Goal: Task Accomplishment & Management: Use online tool/utility

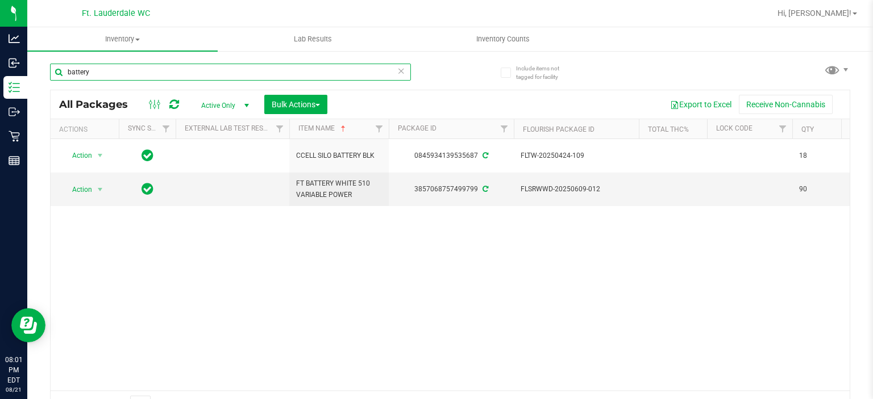
click at [207, 77] on input "battery" at bounding box center [230, 72] width 361 height 17
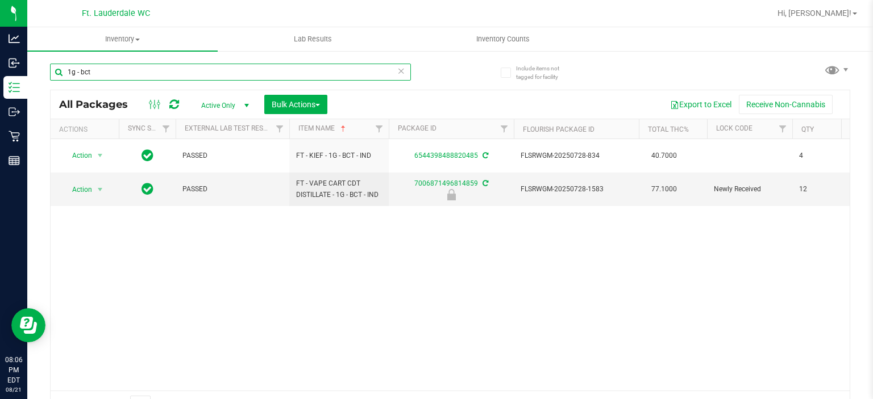
click at [201, 69] on input "1g - bct" at bounding box center [230, 72] width 361 height 17
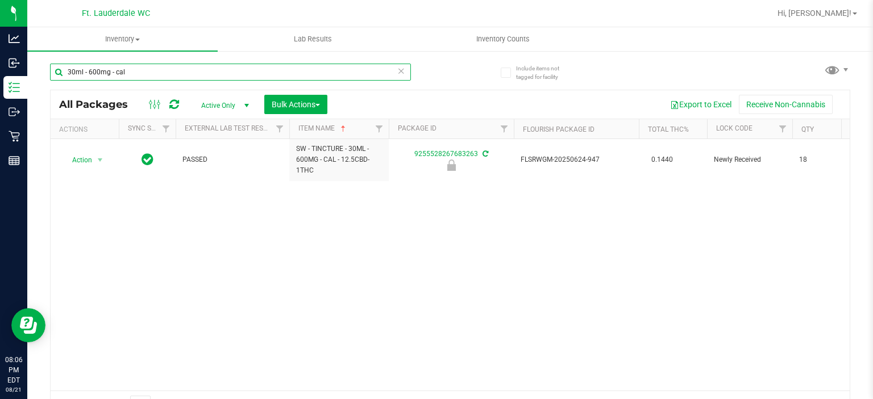
type input "30ml - 600mg - cal"
click at [514, 287] on div "Action Action Edit attributes Global inventory Locate package Package audit log…" at bounding box center [450, 265] width 799 height 252
click at [301, 104] on span "Bulk Actions" at bounding box center [296, 104] width 48 height 9
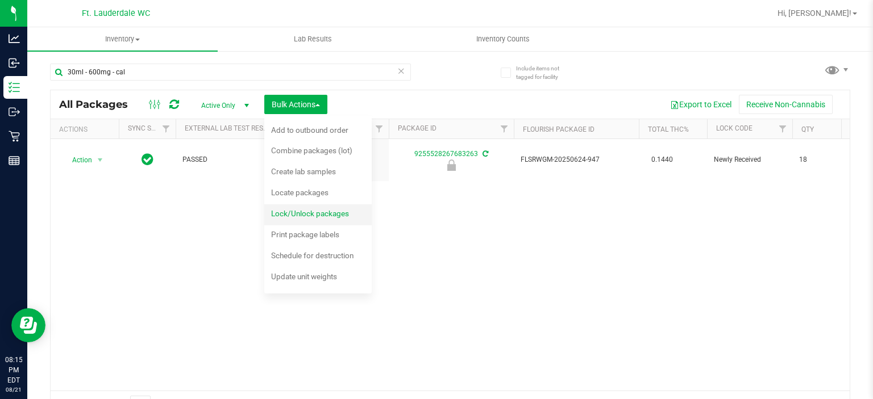
click at [284, 207] on div "Lock/Unlock packages" at bounding box center [317, 215] width 93 height 18
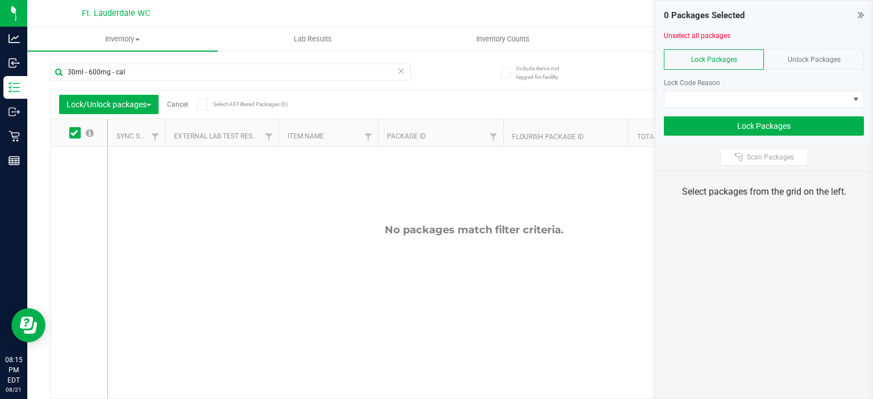
click at [806, 65] on div "Unlock Packages" at bounding box center [814, 59] width 100 height 20
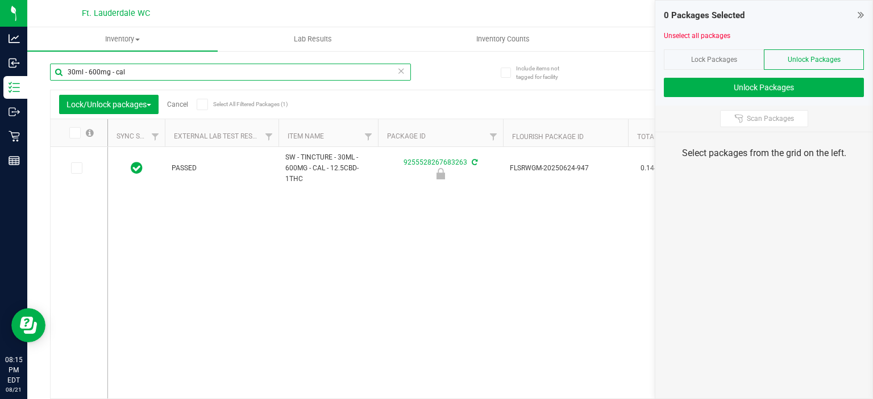
click at [180, 73] on input "30ml - 600mg - cal" at bounding box center [230, 72] width 361 height 17
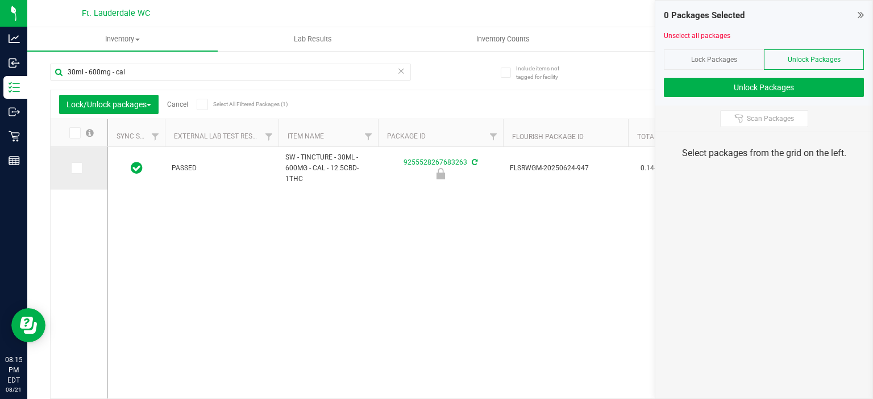
click at [84, 173] on label at bounding box center [79, 167] width 16 height 11
click at [0, 0] on input "checkbox" at bounding box center [0, 0] width 0 height 0
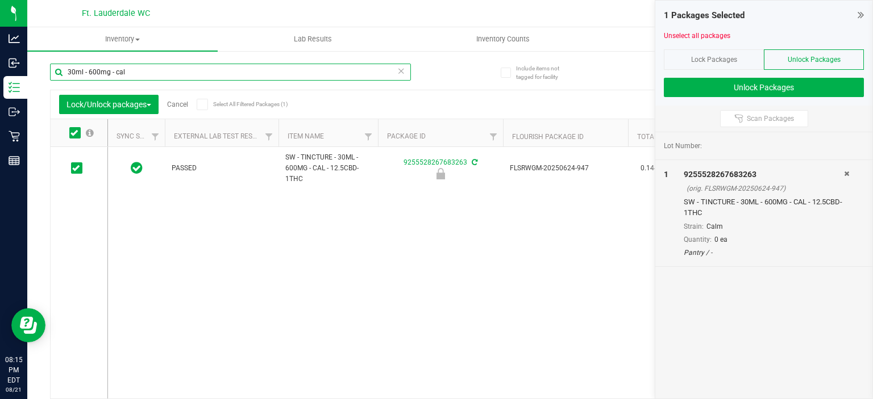
click at [161, 66] on input "30ml - 600mg - cal" at bounding box center [230, 72] width 361 height 17
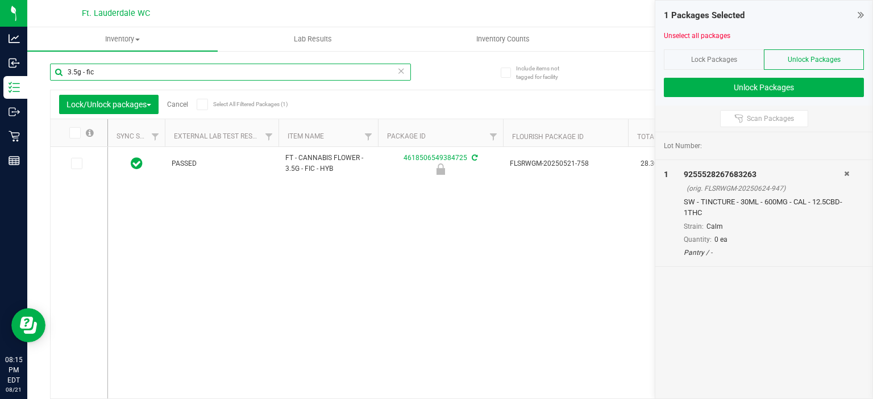
type input "3.5g - fic"
click at [74, 137] on span at bounding box center [74, 132] width 11 height 11
click at [0, 0] on input "checkbox" at bounding box center [0, 0] width 0 height 0
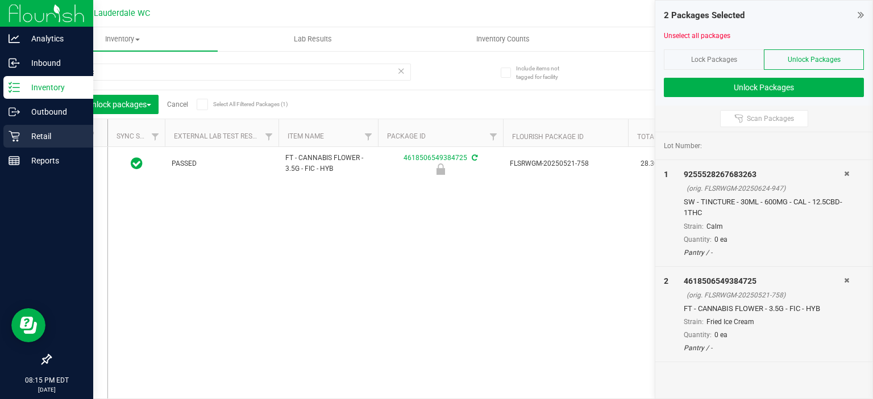
click at [20, 130] on p "Retail" at bounding box center [54, 137] width 68 height 14
